Goal: Transaction & Acquisition: Purchase product/service

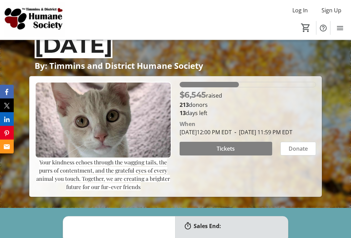
scroll to position [80, 0]
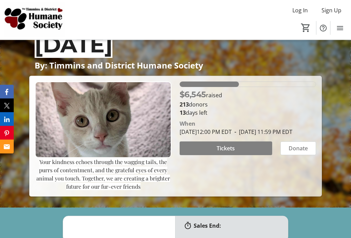
click at [236, 157] on span at bounding box center [226, 149] width 93 height 16
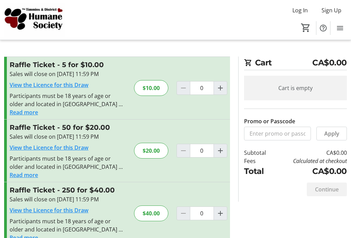
click at [223, 88] on mat-icon "Increment by one" at bounding box center [220, 88] width 8 height 8
type input "1"
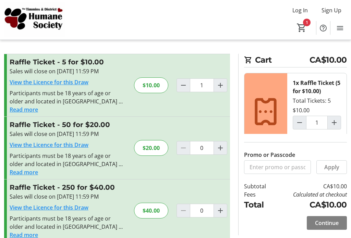
scroll to position [2, 0]
click at [336, 227] on span "Continue" at bounding box center [327, 224] width 24 height 8
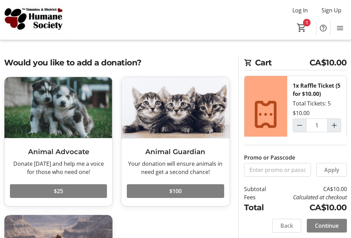
click at [332, 227] on span "Continue" at bounding box center [327, 226] width 24 height 8
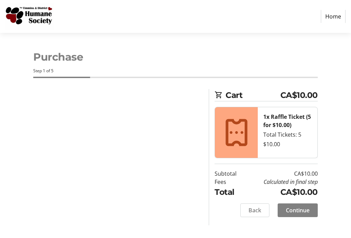
select select "CA"
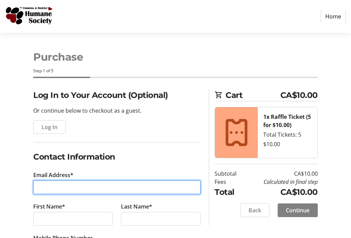
click at [47, 186] on input "Email Address*" at bounding box center [116, 188] width 167 height 14
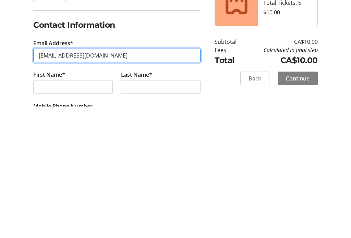
type input "[EMAIL_ADDRESS][DOMAIN_NAME]"
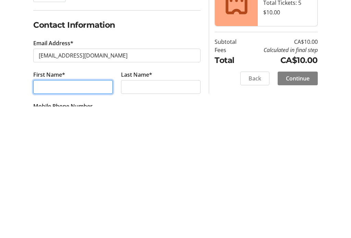
click at [49, 212] on input "First Name*" at bounding box center [73, 219] width 80 height 14
type input "[PERSON_NAME]"
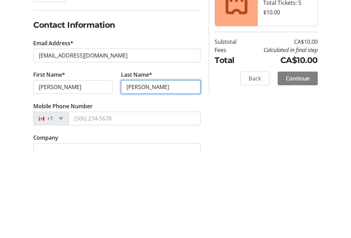
scroll to position [57, 0]
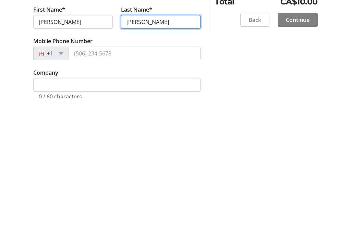
type input "[PERSON_NAME]"
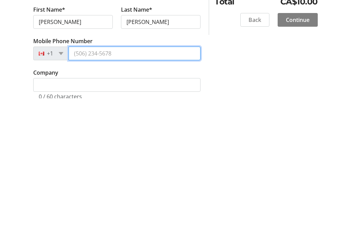
click at [110, 187] on input "Mobile Phone Number" at bounding box center [135, 194] width 132 height 14
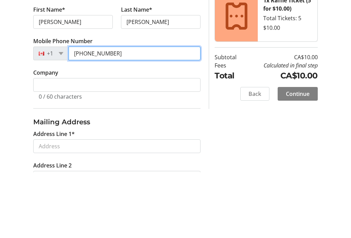
scroll to position [132, 0]
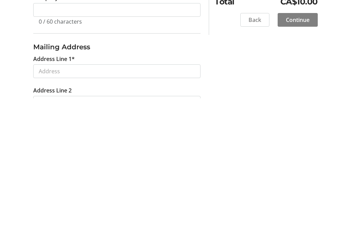
type input "[PHONE_NUMBER]"
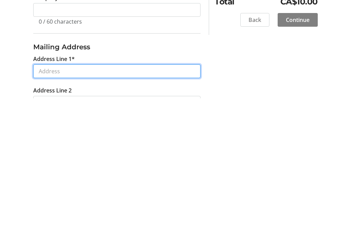
click at [47, 204] on input "Address Line 1*" at bounding box center [116, 211] width 167 height 14
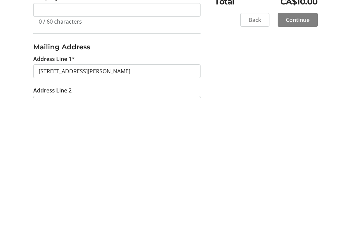
scroll to position [273, 0]
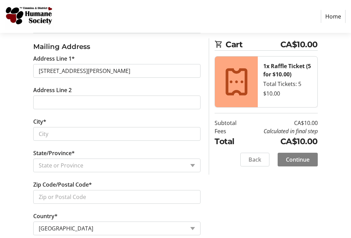
type input "[STREET_ADDRESS][PERSON_NAME]"
type input "Timmins"
select select "ON"
type input "P4P 1C5"
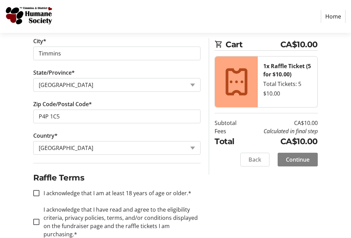
scroll to position [357, 0]
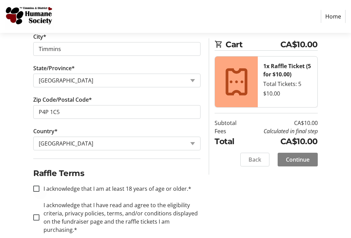
click at [37, 190] on input "I acknowledge that I am at least 18 years of age or older.*" at bounding box center [36, 189] width 6 height 6
checkbox input "true"
click at [38, 215] on input "I acknowledge that I have read and agree to the eligibility criteria, privacy p…" at bounding box center [36, 218] width 6 height 6
checkbox input "true"
click at [303, 156] on span "Continue" at bounding box center [298, 160] width 24 height 8
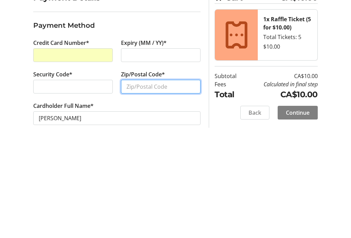
click at [142, 178] on input "Zip/Postal Code*" at bounding box center [161, 185] width 80 height 14
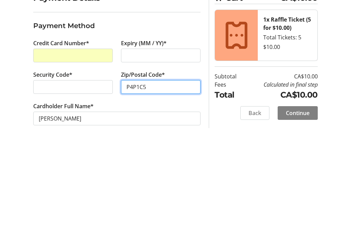
scroll to position [11, 0]
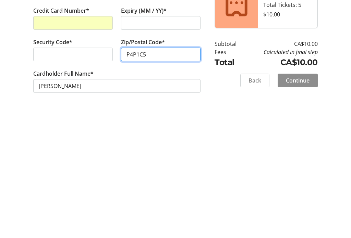
type input "P4P1C5"
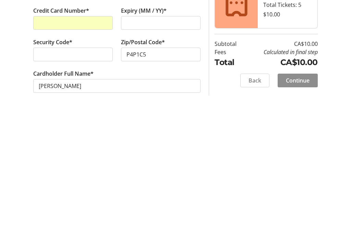
click at [295, 201] on span at bounding box center [298, 209] width 40 height 16
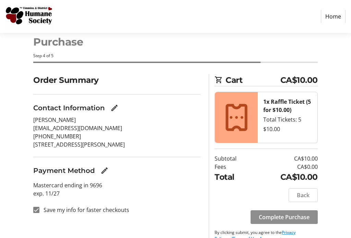
scroll to position [15, 0]
click at [289, 214] on span "Complete Purchase" at bounding box center [284, 218] width 51 height 8
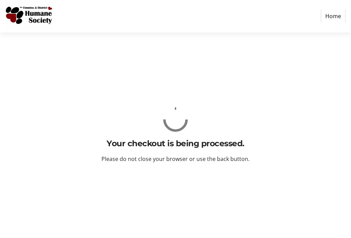
scroll to position [0, 0]
